Goal: Check status: Check status

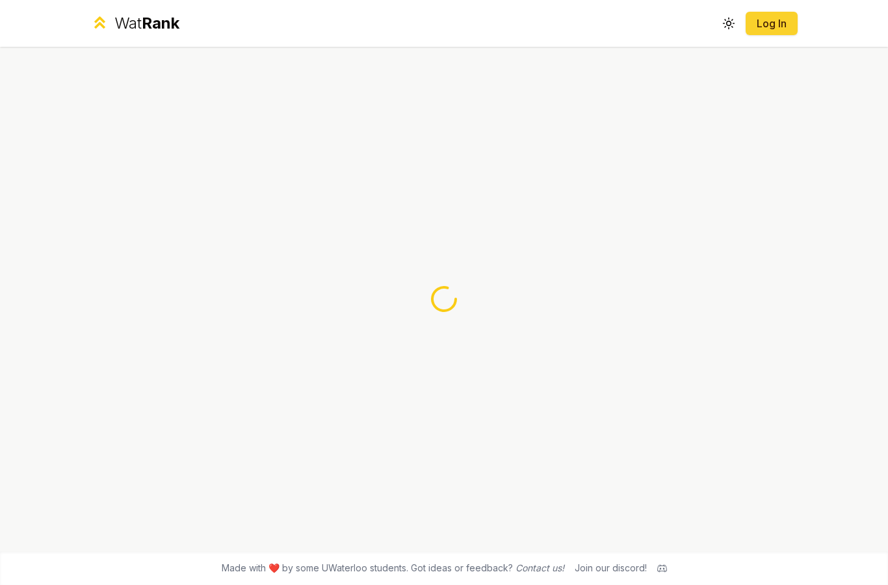
click at [779, 30] on link "Log In" at bounding box center [771, 24] width 31 height 16
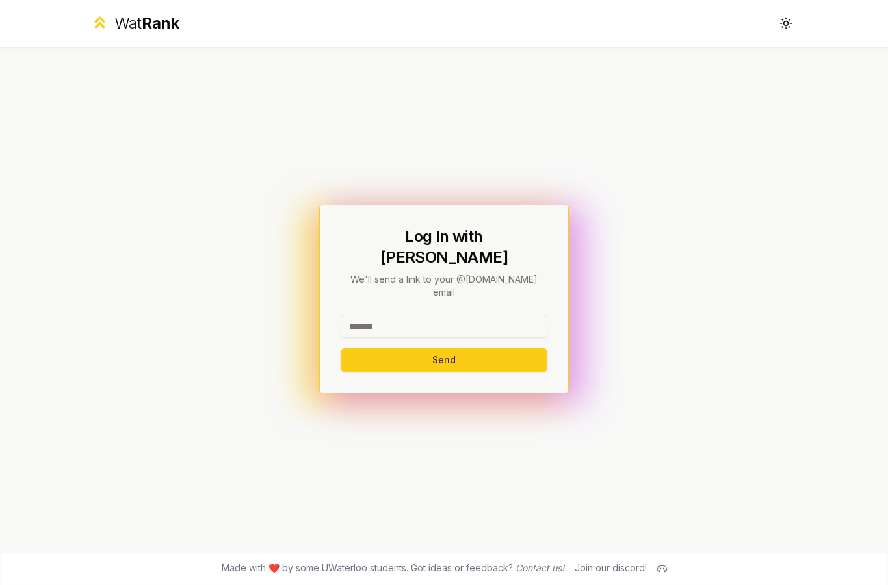
click at [887, 87] on html "Wat Rank Toggle theme Log In with WatIAM We'll send a link to your @uwaterloo.c…" at bounding box center [444, 292] width 888 height 585
click at [384, 338] on input at bounding box center [444, 326] width 207 height 23
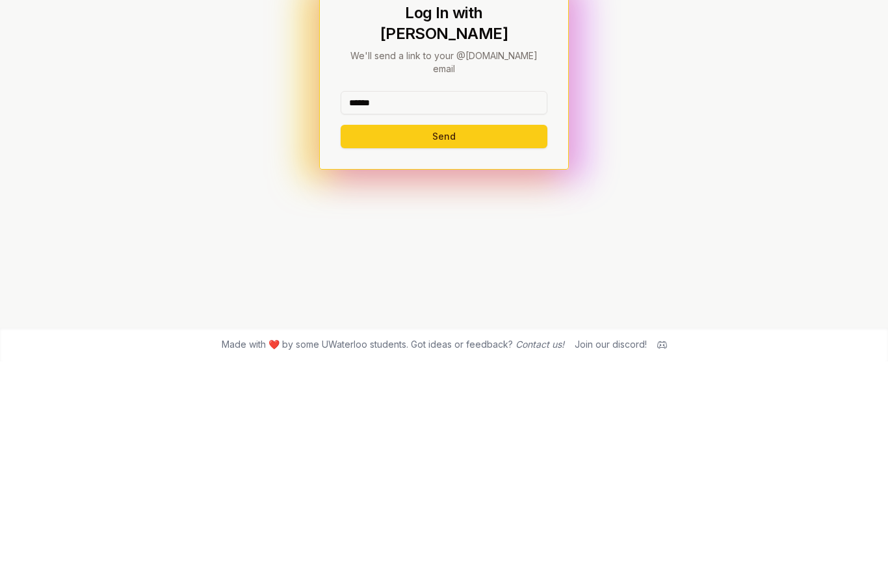
type input "******"
click at [394, 348] on button "Send" at bounding box center [444, 359] width 207 height 23
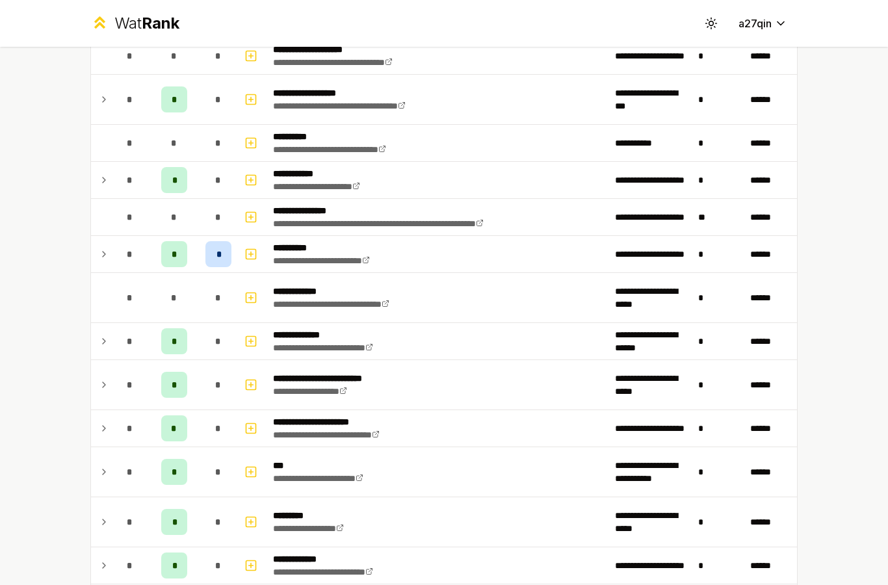
scroll to position [307, 0]
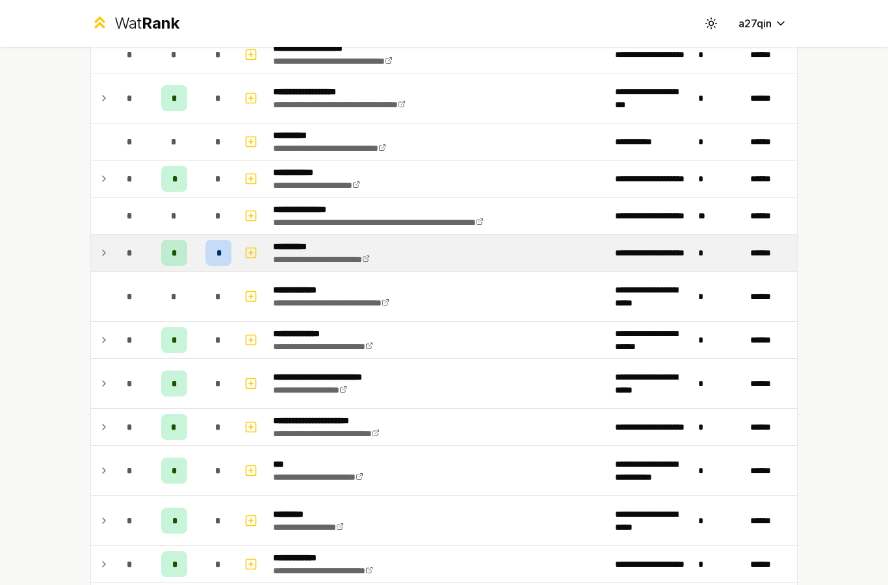
click at [110, 259] on td at bounding box center [101, 253] width 21 height 36
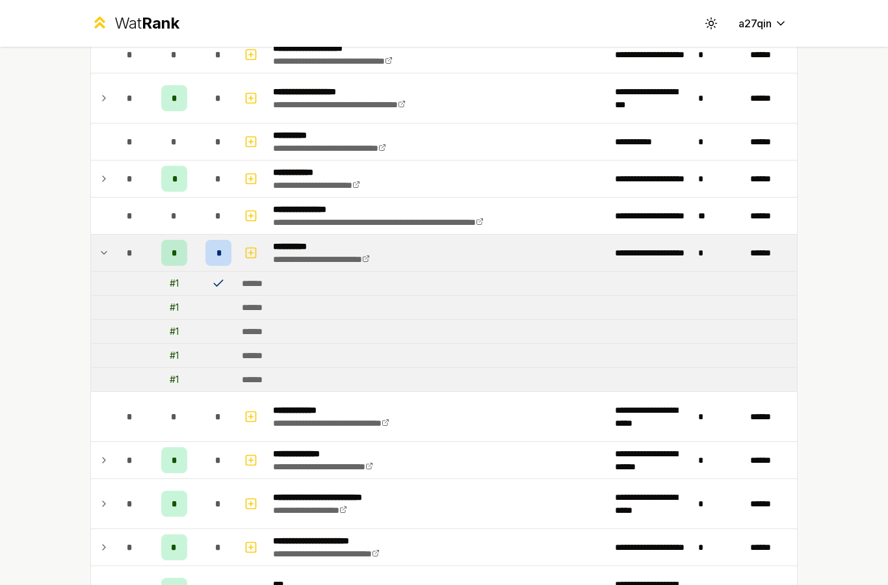
click at [112, 246] on td "*" at bounding box center [130, 253] width 36 height 36
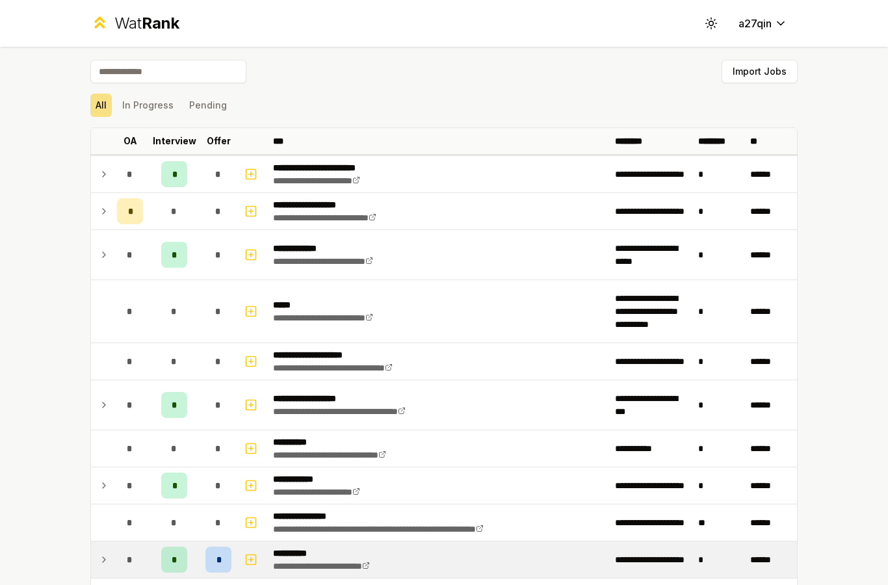
scroll to position [0, 0]
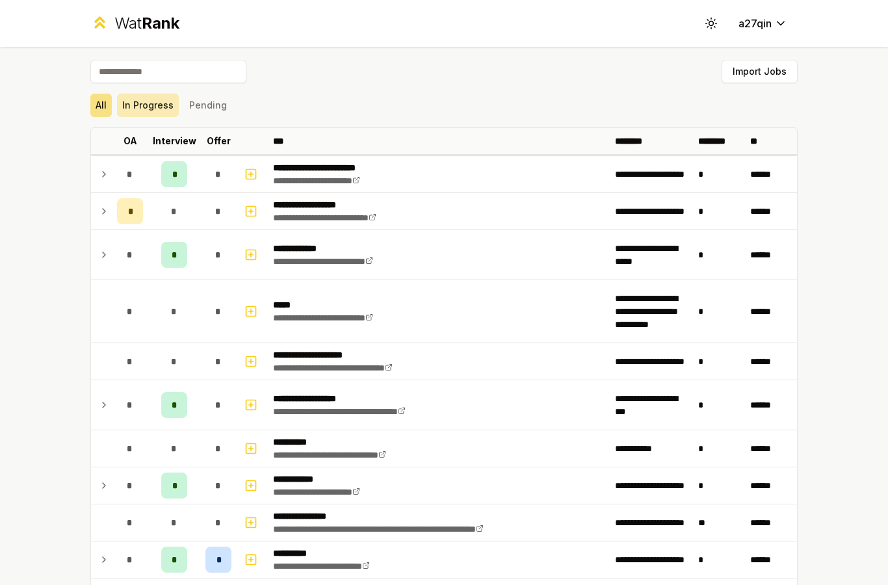
click at [129, 100] on button "In Progress" at bounding box center [148, 105] width 62 height 23
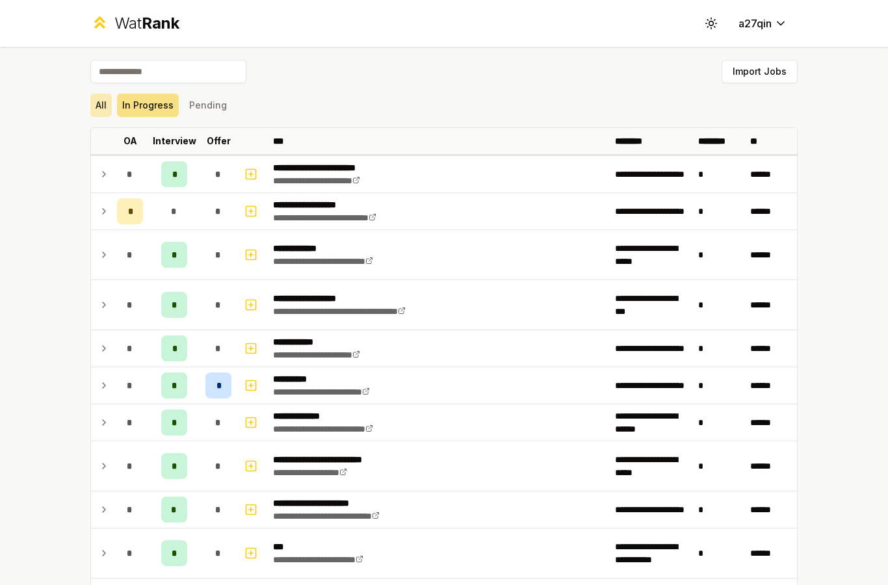
click at [98, 111] on button "All" at bounding box center [100, 105] width 21 height 23
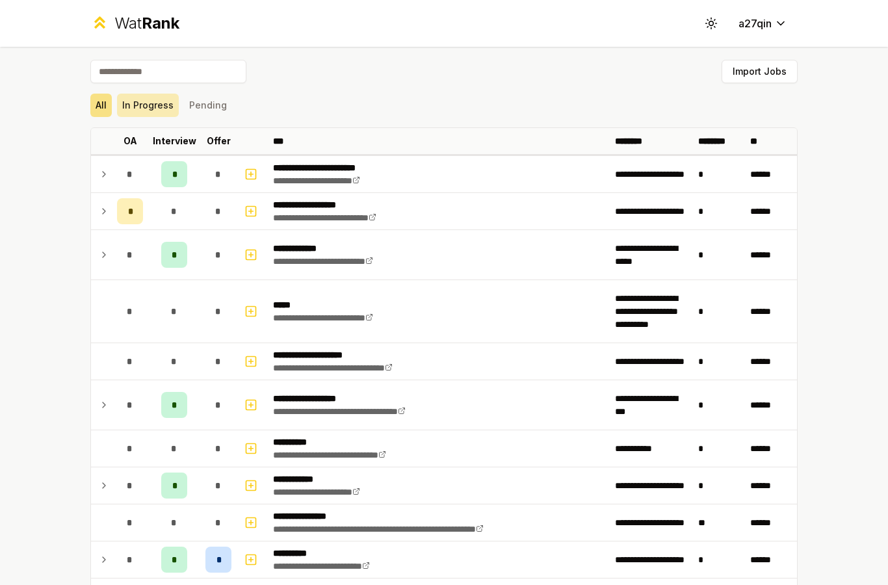
click at [143, 106] on button "In Progress" at bounding box center [148, 105] width 62 height 23
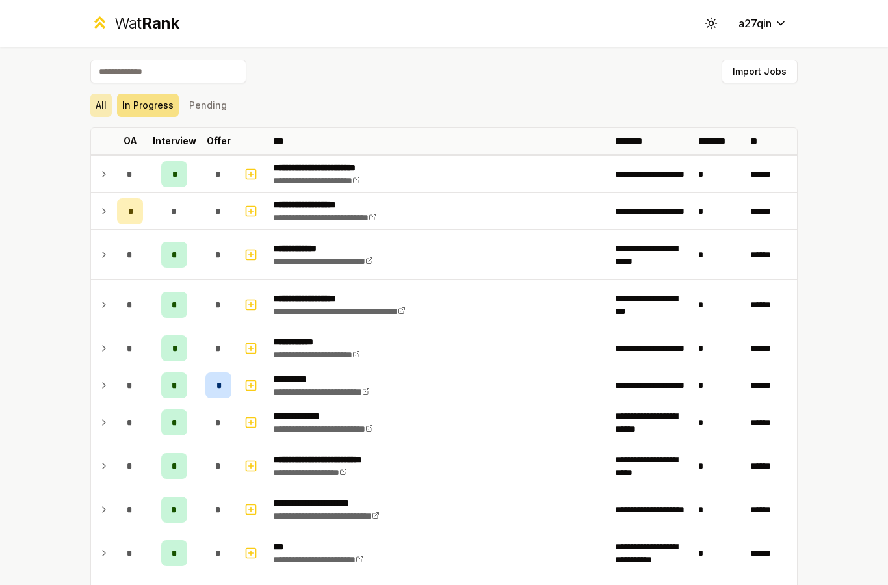
click at [98, 109] on button "All" at bounding box center [100, 105] width 21 height 23
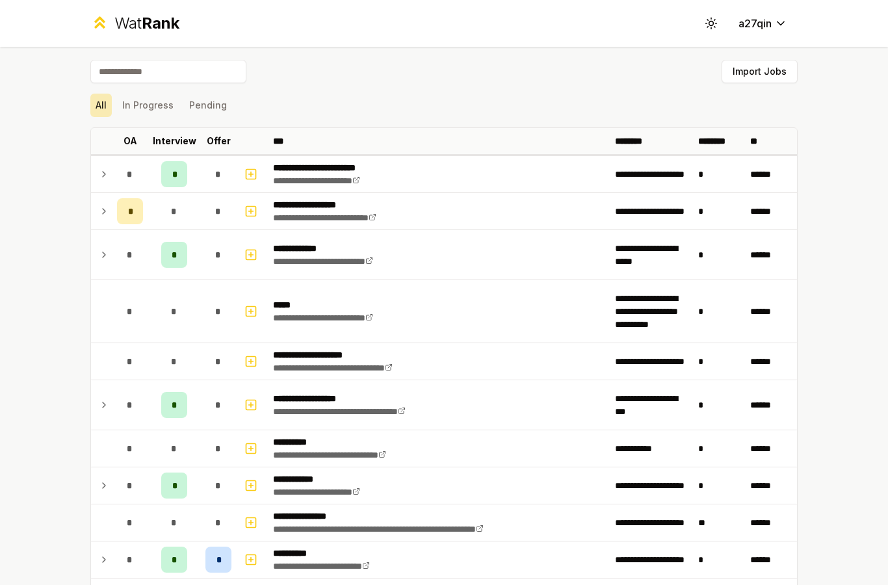
click at [143, 112] on button "In Progress" at bounding box center [148, 105] width 62 height 23
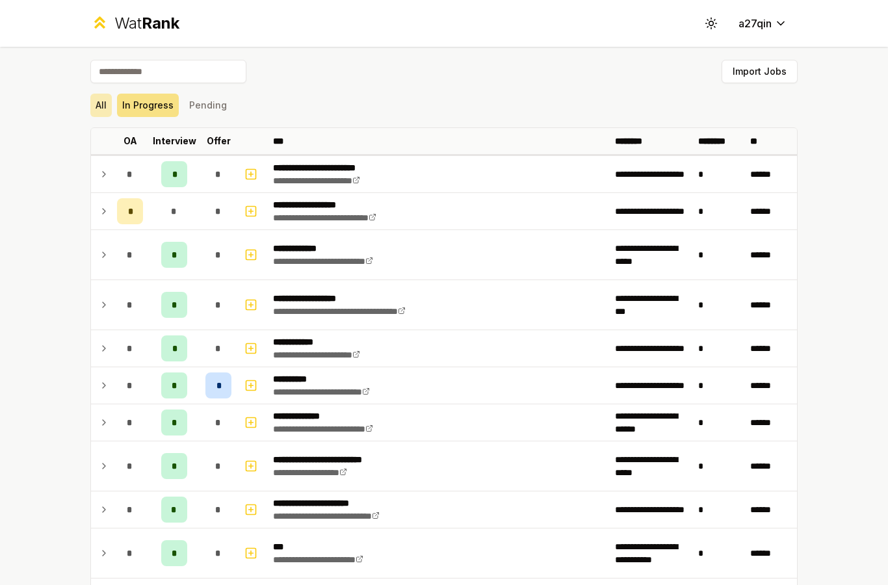
click at [106, 110] on button "All" at bounding box center [100, 105] width 21 height 23
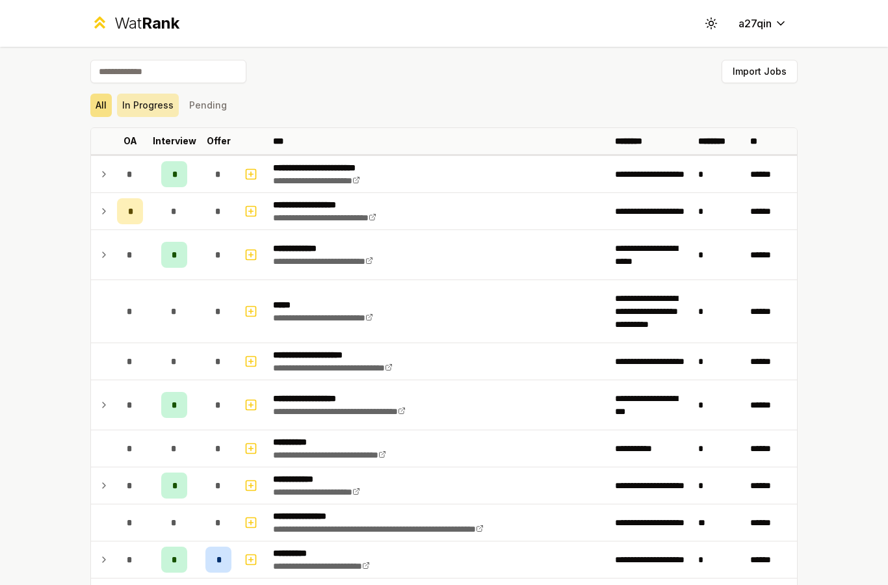
click at [144, 111] on button "In Progress" at bounding box center [148, 105] width 62 height 23
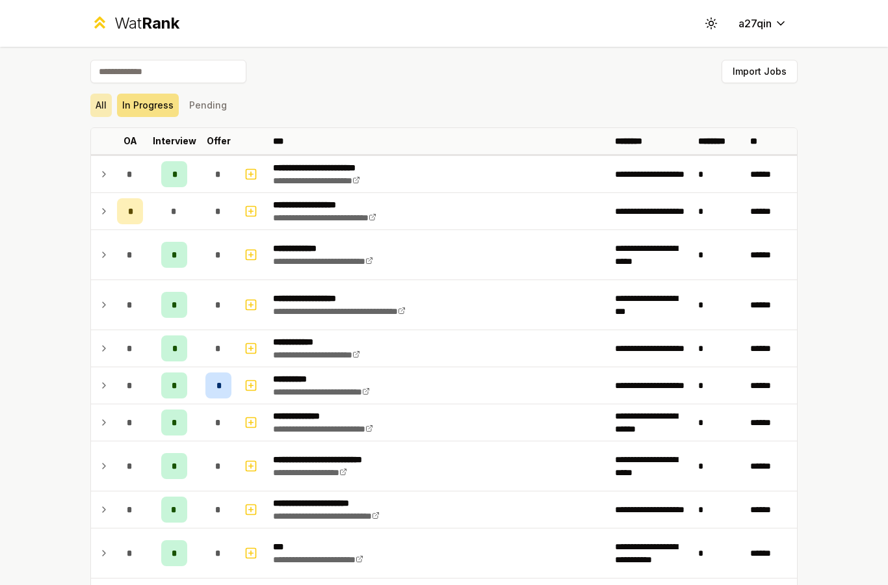
click at [105, 109] on button "All" at bounding box center [100, 105] width 21 height 23
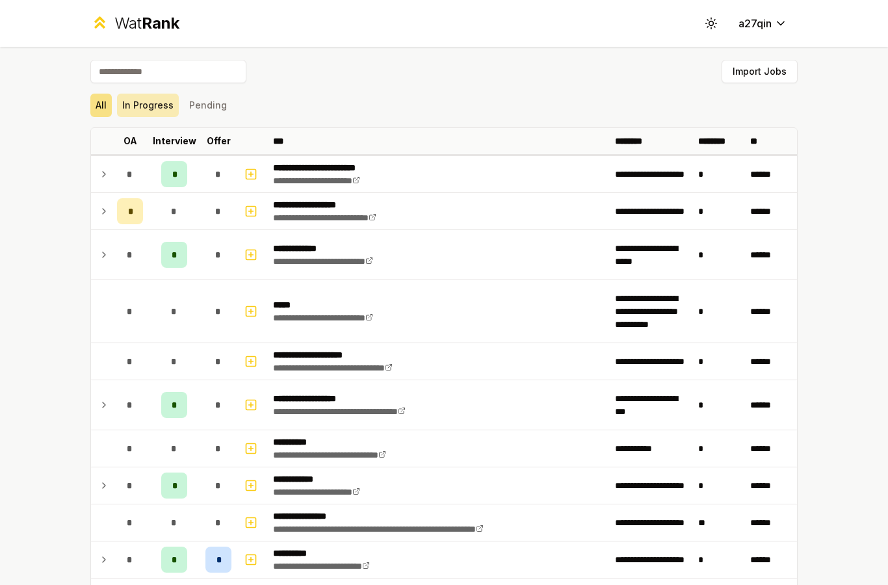
click at [140, 108] on button "In Progress" at bounding box center [148, 105] width 62 height 23
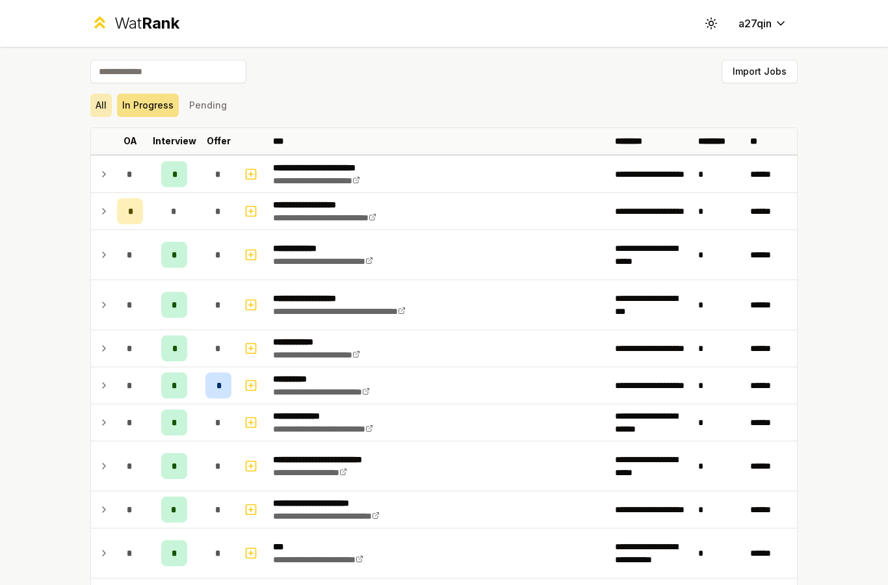
click at [91, 103] on button "All" at bounding box center [100, 105] width 21 height 23
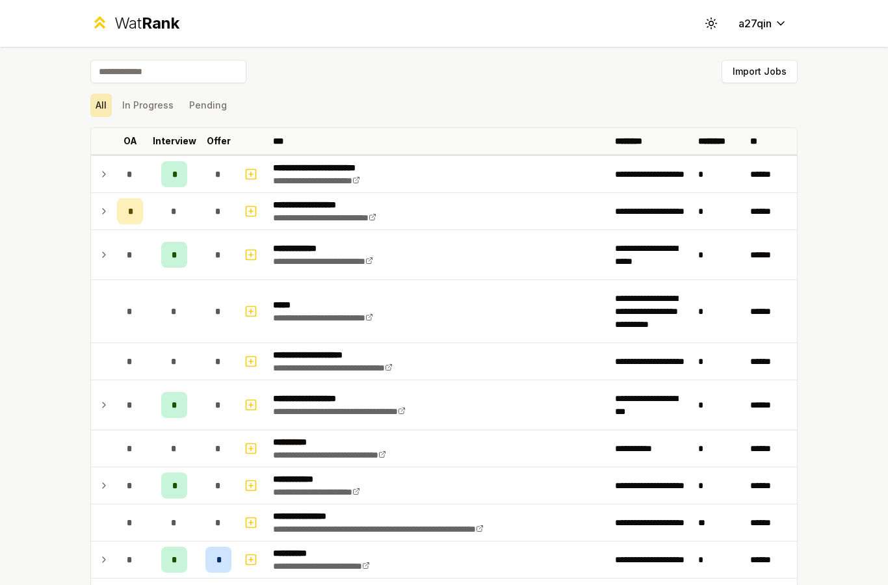
click at [194, 106] on button "Pending" at bounding box center [208, 105] width 48 height 23
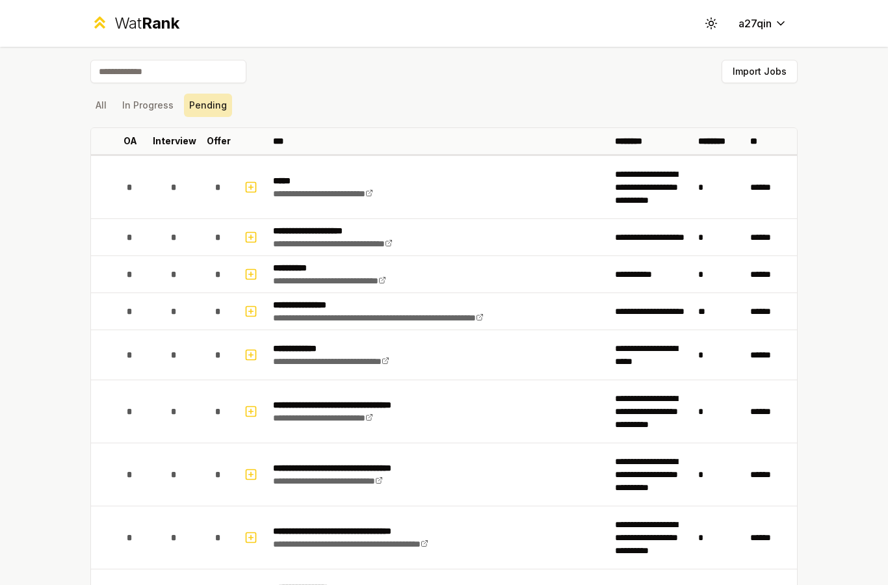
click at [99, 99] on button "All" at bounding box center [100, 105] width 21 height 23
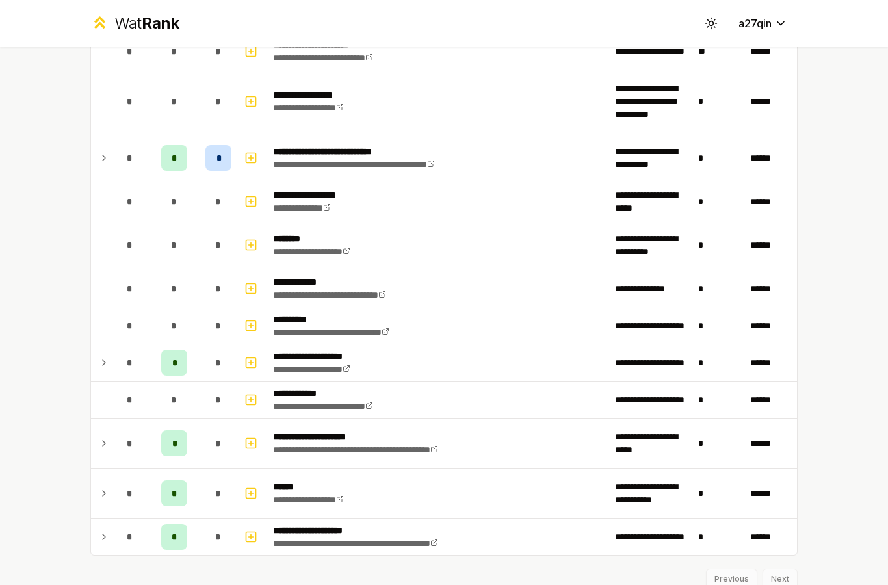
scroll to position [2167, 0]
